Goal: Task Accomplishment & Management: Complete application form

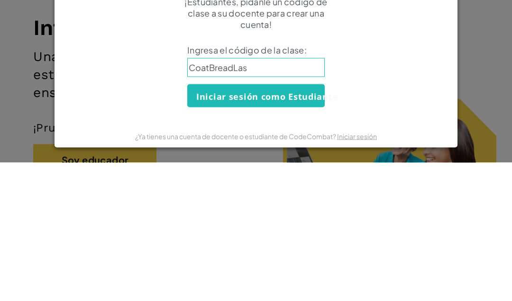
type input "CoatBreadLast"
click at [309, 229] on font "Iniciar sesión como Estudiante" at bounding box center [267, 234] width 142 height 11
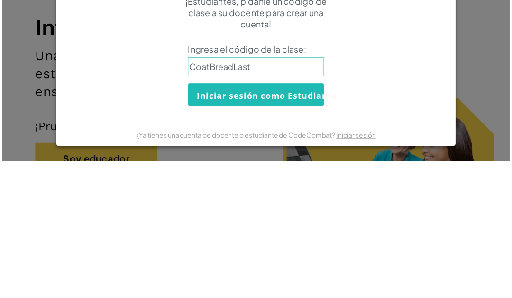
scroll to position [139, 0]
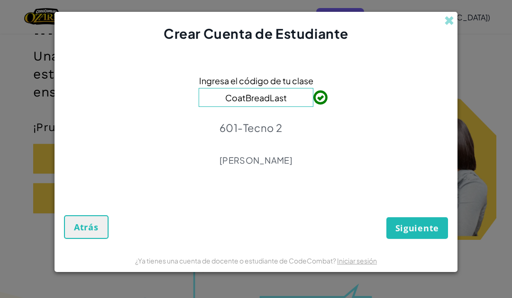
click at [422, 229] on font "Siguiente" at bounding box center [417, 228] width 44 height 11
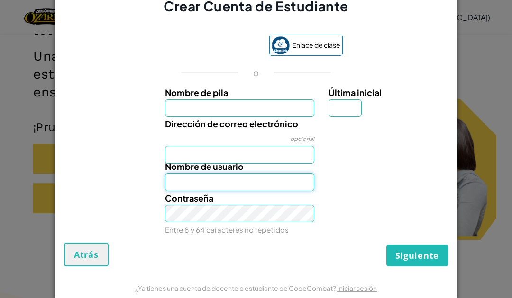
click at [262, 186] on input "Nombre de usuario" at bounding box center [240, 182] width 150 height 18
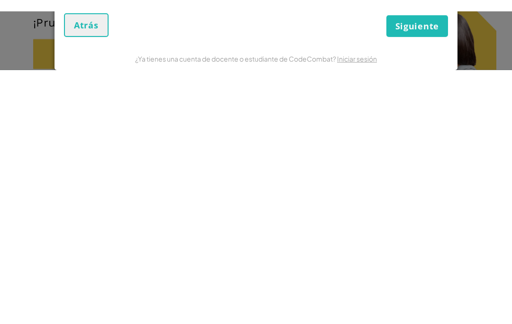
scroll to position [0, 0]
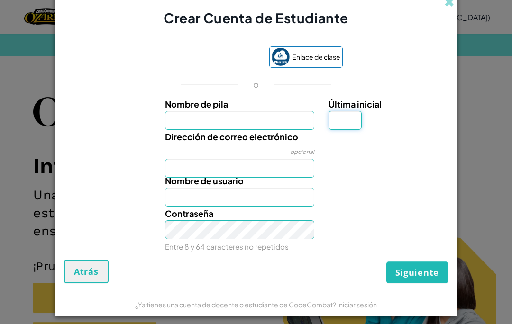
click at [481, 30] on div "Crear Cuenta de Estudiante Enlace de clase o Nombre de pila Última inicial Dire…" at bounding box center [256, 162] width 512 height 324
click at [482, 35] on div "Crear Cuenta de Estudiante Enlace de clase o Nombre de pila Última inicial Dire…" at bounding box center [256, 162] width 512 height 324
click at [452, 7] on span at bounding box center [449, 2] width 10 height 10
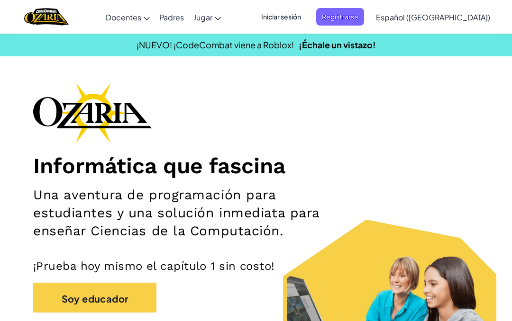
click at [301, 15] on font "Iniciar sesión" at bounding box center [281, 16] width 40 height 9
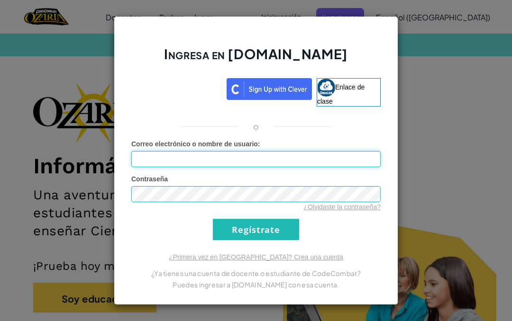
type input "[EMAIL_ADDRESS][DOMAIN_NAME]"
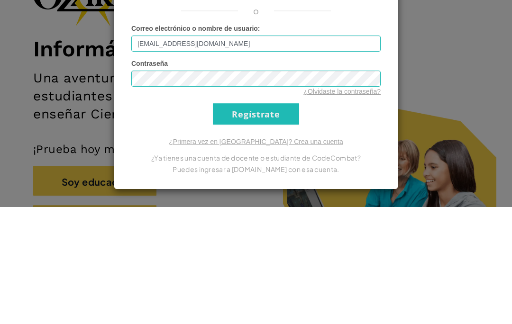
click at [260, 220] on input "Regístrate" at bounding box center [256, 230] width 86 height 21
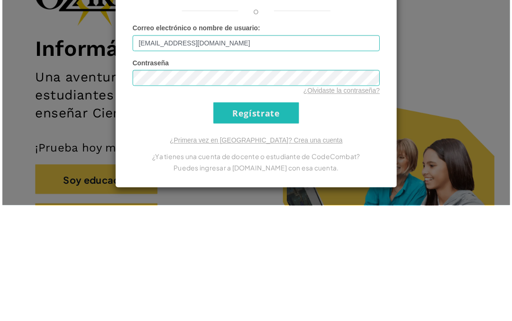
scroll to position [117, 0]
